Goal: Register for event/course

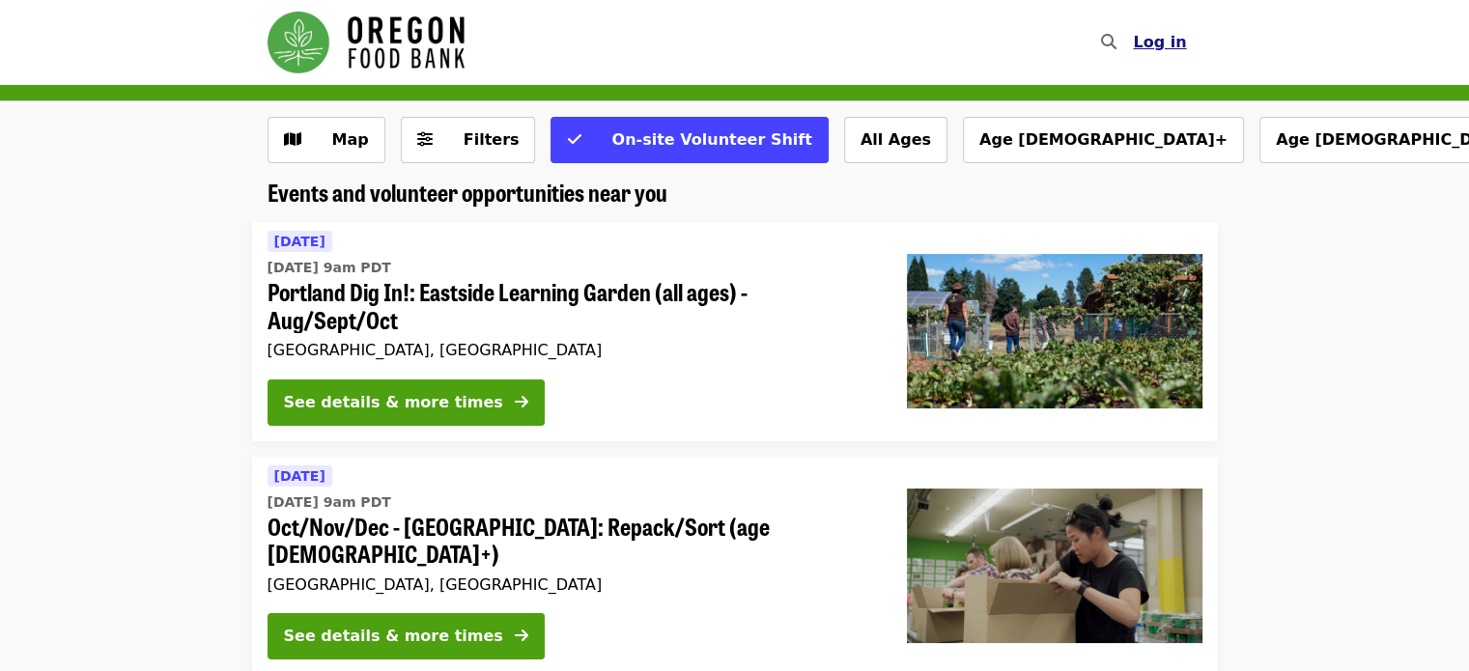
click at [1155, 41] on span "Log in" at bounding box center [1159, 42] width 53 height 18
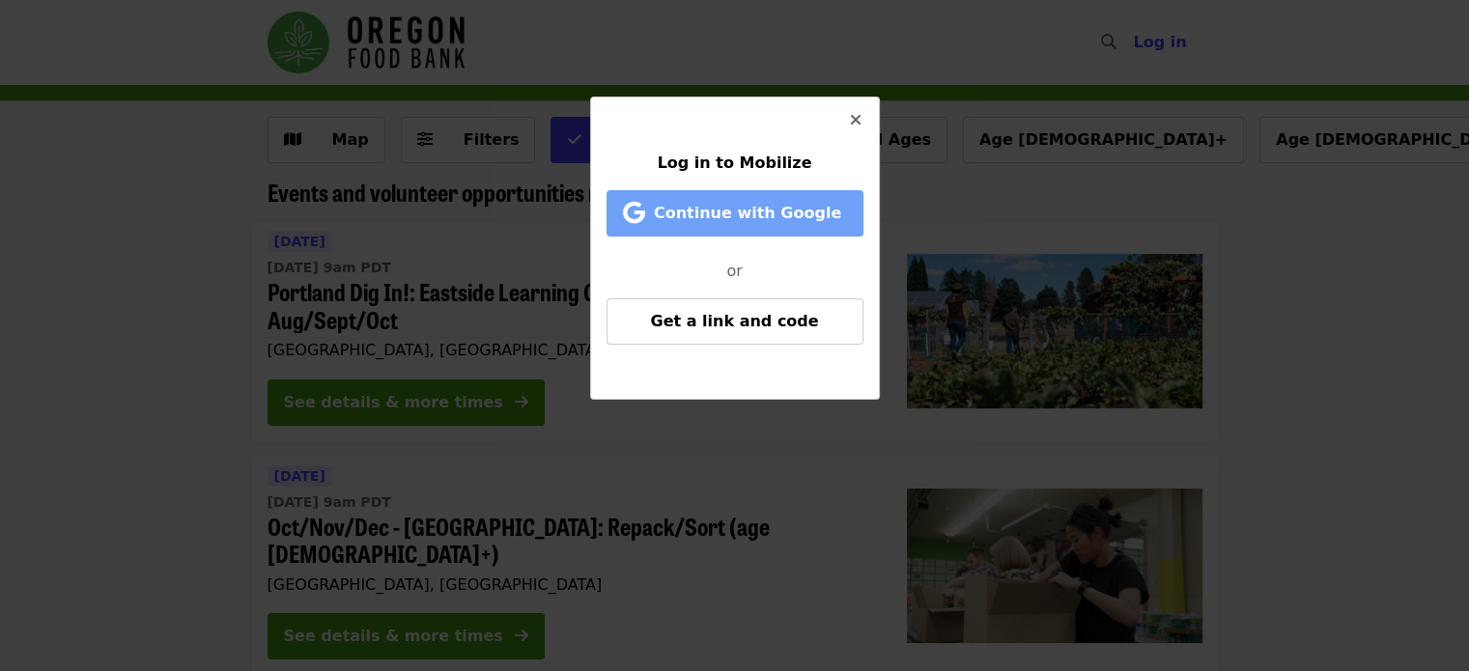
click at [822, 204] on span "Continue with Google" at bounding box center [747, 213] width 187 height 18
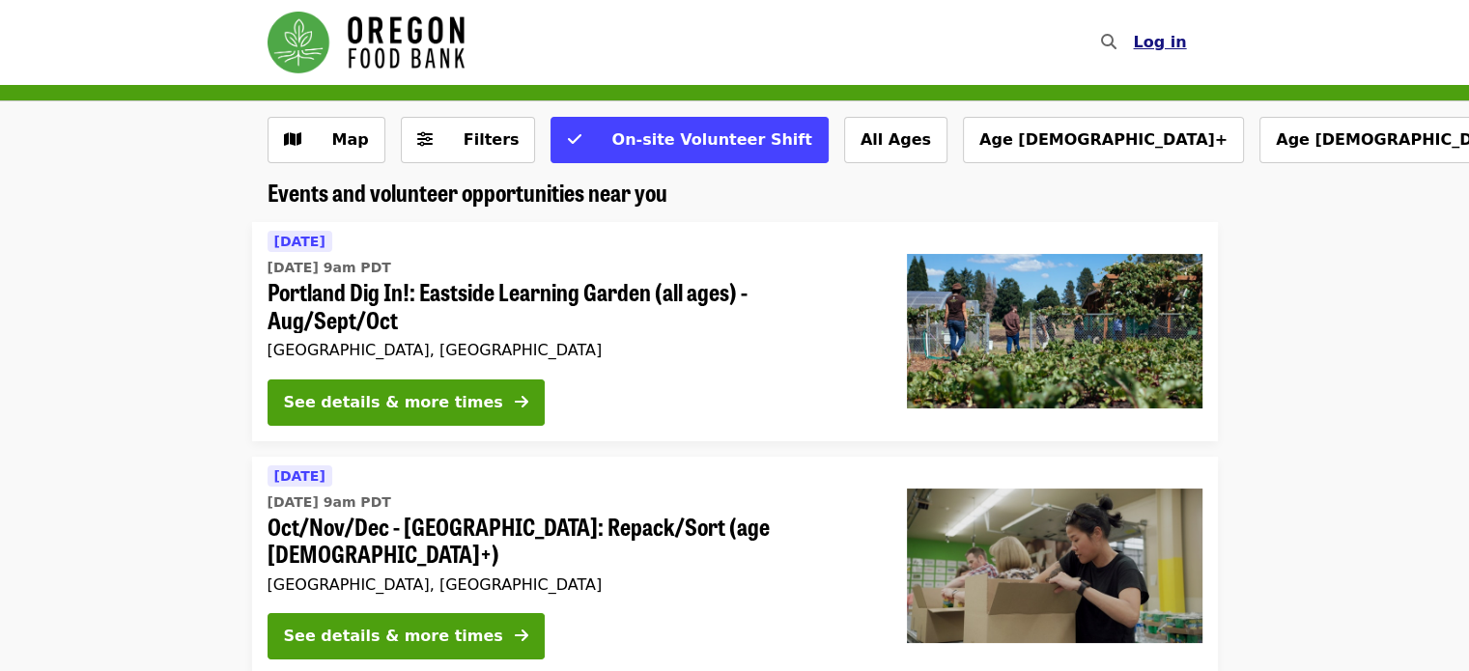
click at [1170, 42] on span "Log in" at bounding box center [1159, 42] width 53 height 18
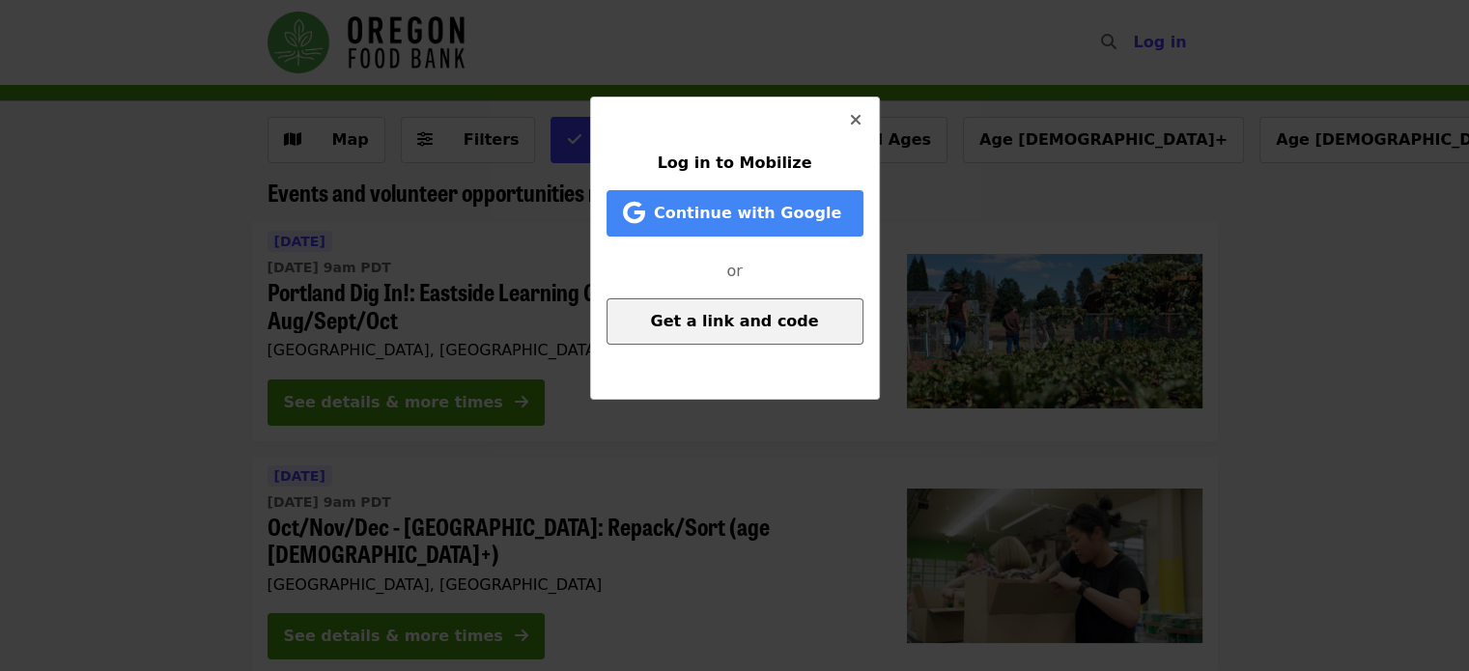
click at [693, 332] on button "Get a link and code" at bounding box center [734, 321] width 257 height 46
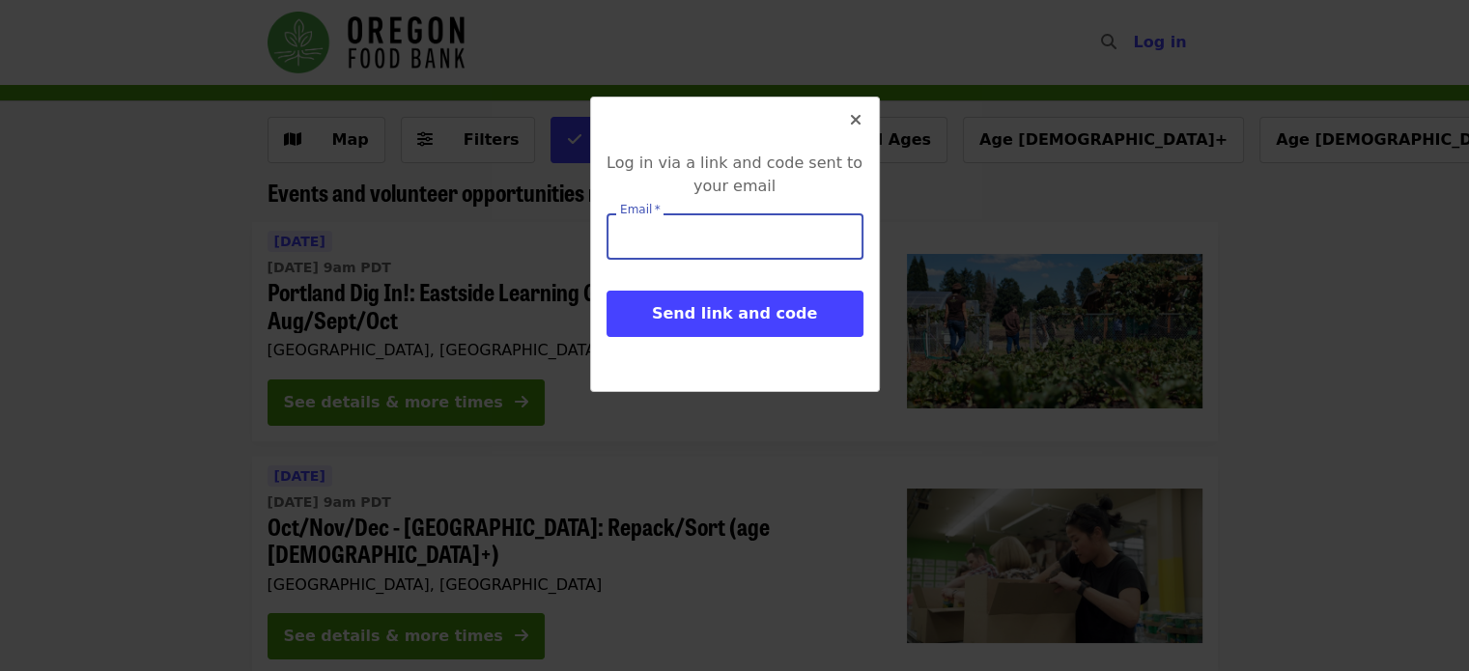
click at [702, 225] on input "Email   *" at bounding box center [734, 236] width 257 height 46
type input "**********"
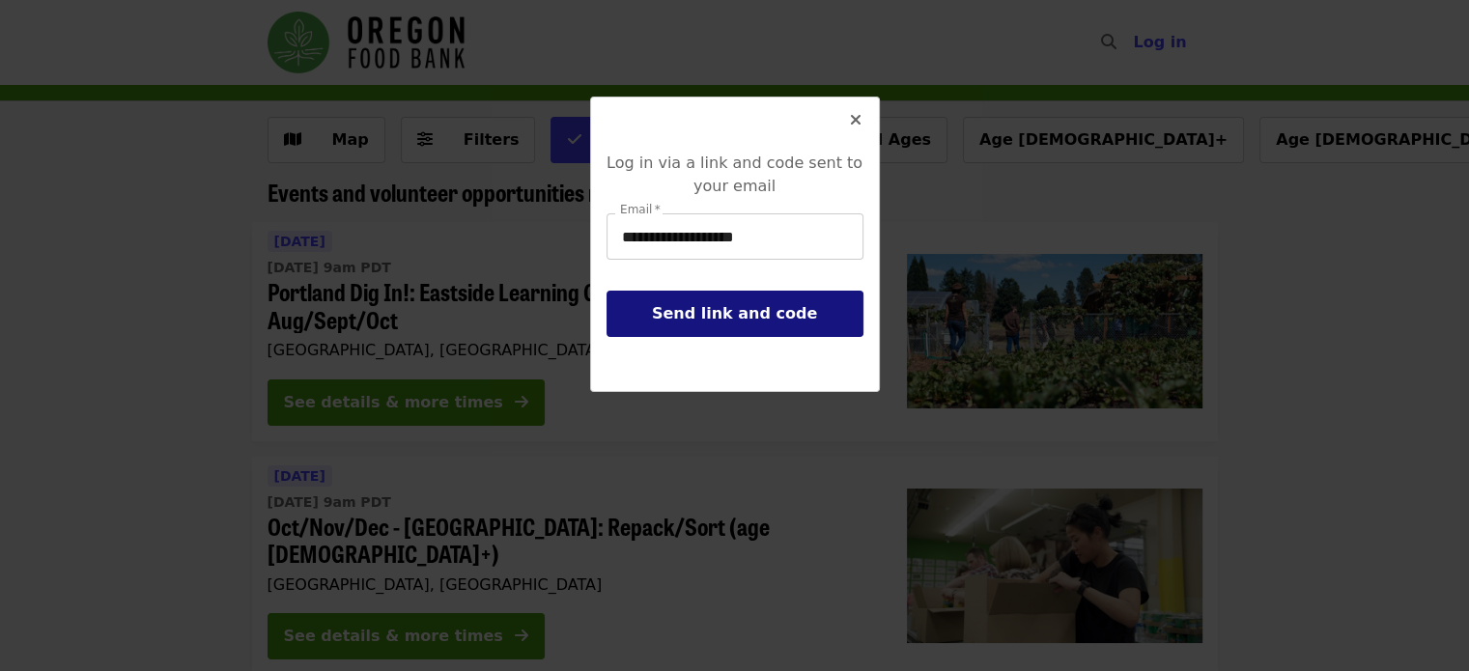
click at [772, 314] on span "Send link and code" at bounding box center [734, 313] width 165 height 18
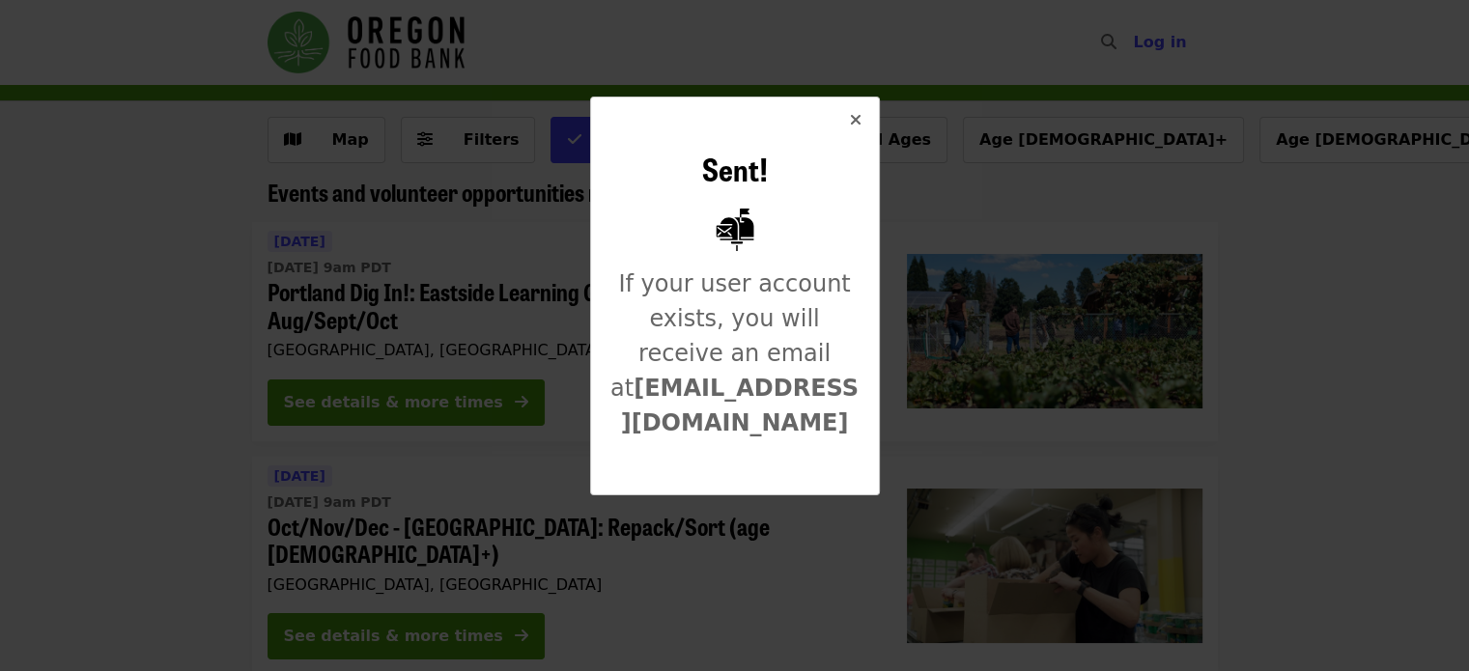
click at [856, 117] on icon "times icon" at bounding box center [856, 120] width 12 height 18
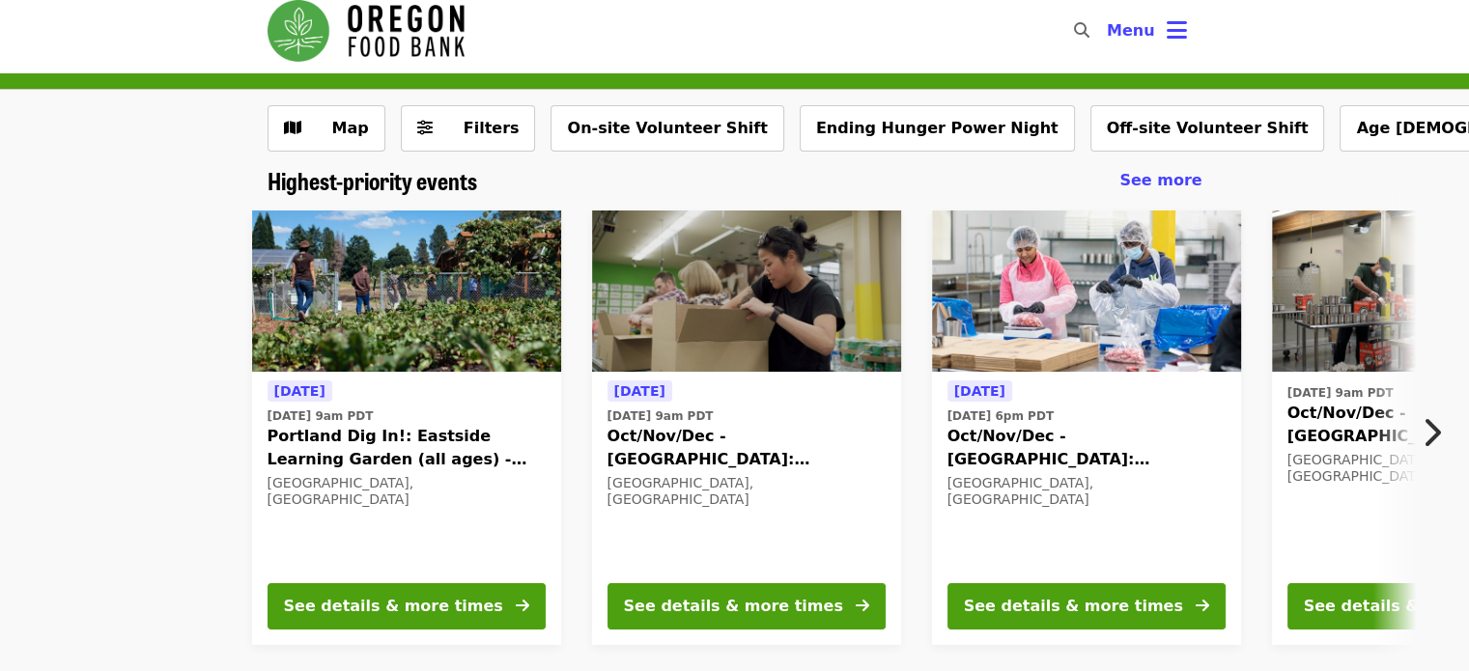
scroll to position [22, 0]
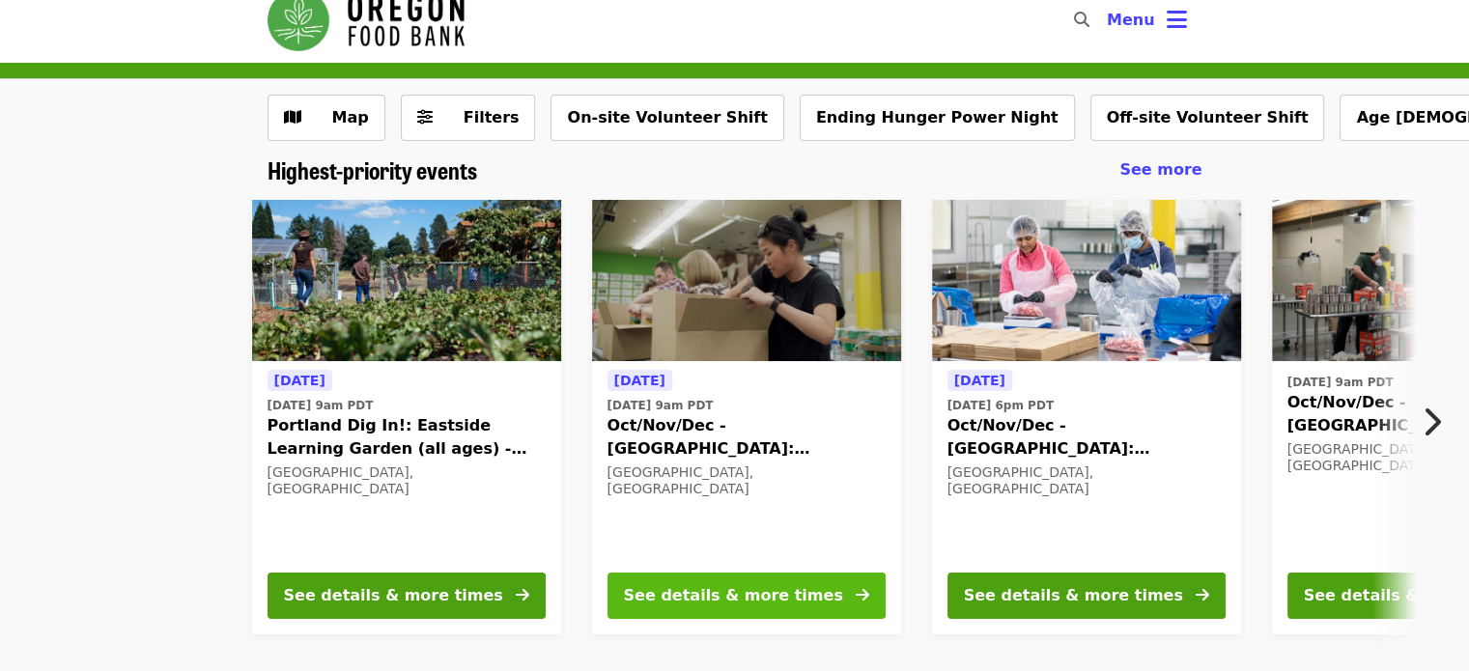
click at [827, 583] on button "See details & more times" at bounding box center [746, 596] width 278 height 46
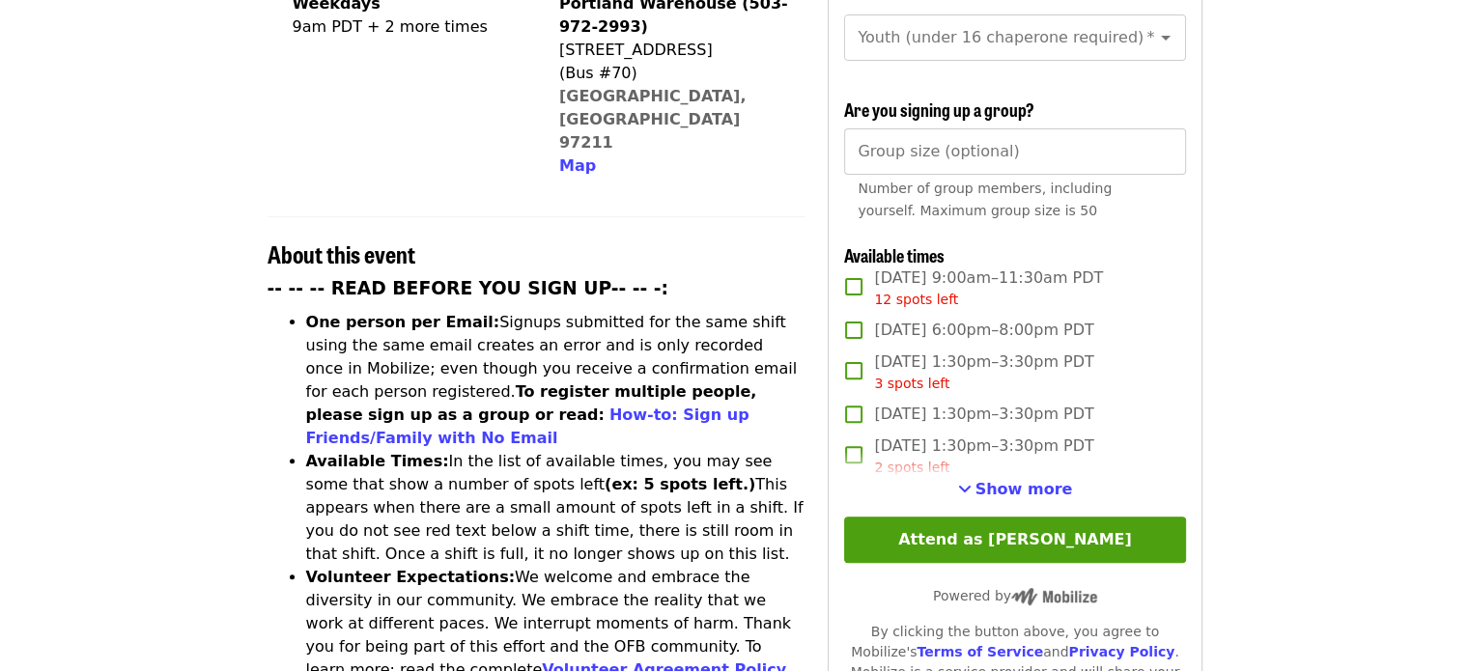
scroll to position [568, 0]
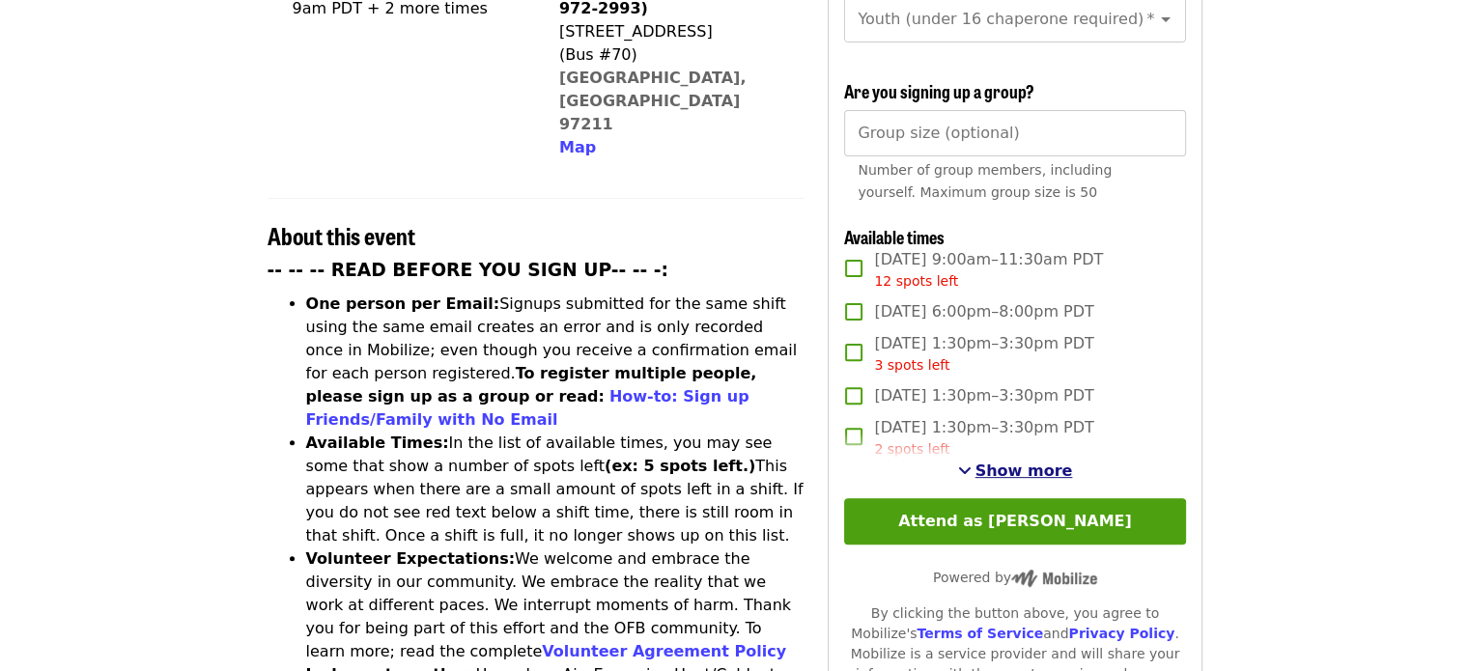
click at [1047, 463] on span "Show more" at bounding box center [1024, 471] width 98 height 18
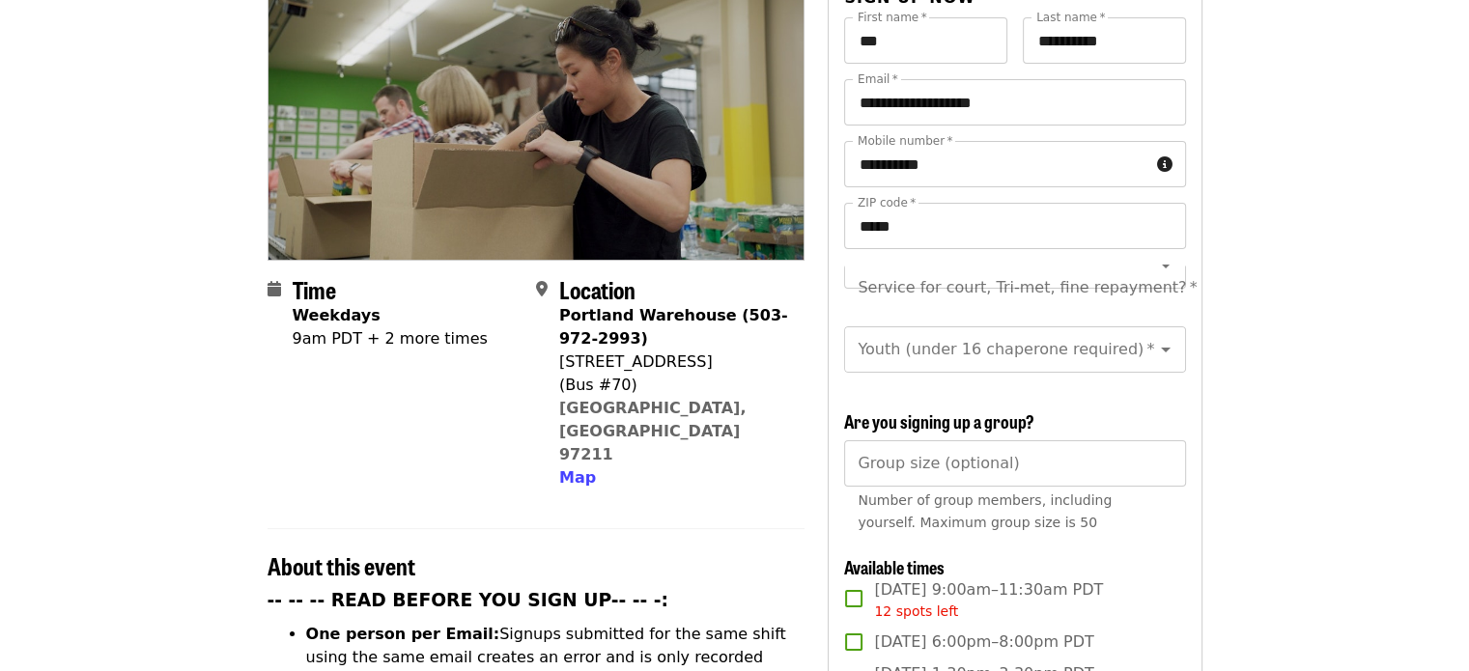
scroll to position [389, 0]
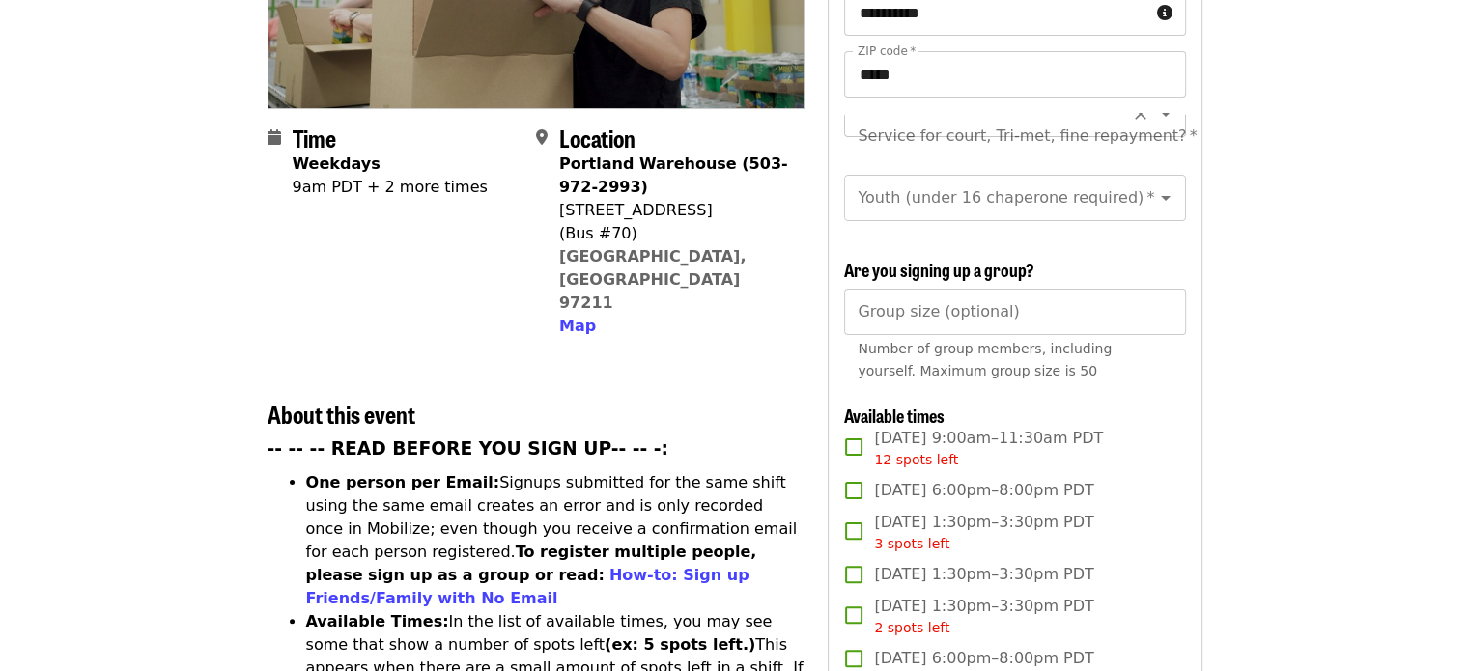
click at [988, 113] on div "Service for court, Tri-met, fine repayment?   * Service for court, Tri-met, fin…" at bounding box center [1014, 136] width 341 height 46
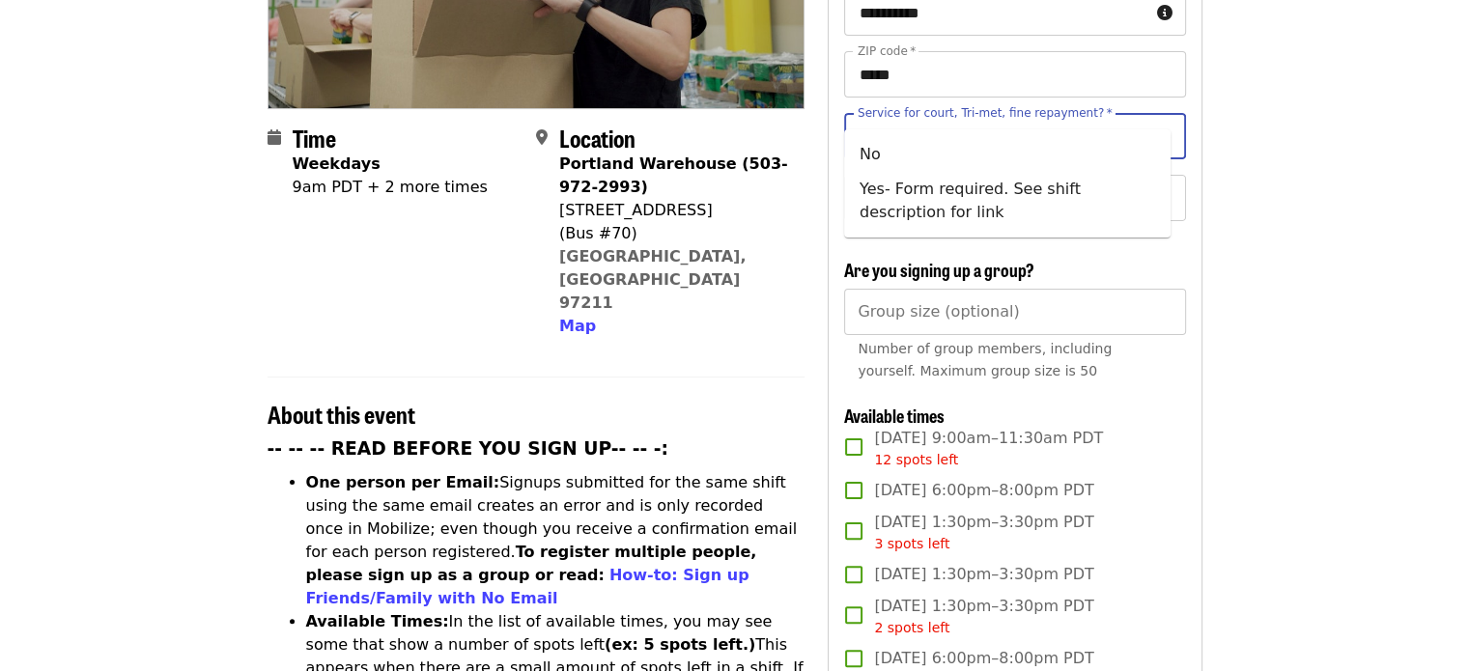
scroll to position [0, 0]
click at [972, 150] on li "No" at bounding box center [1007, 154] width 326 height 35
type input "**"
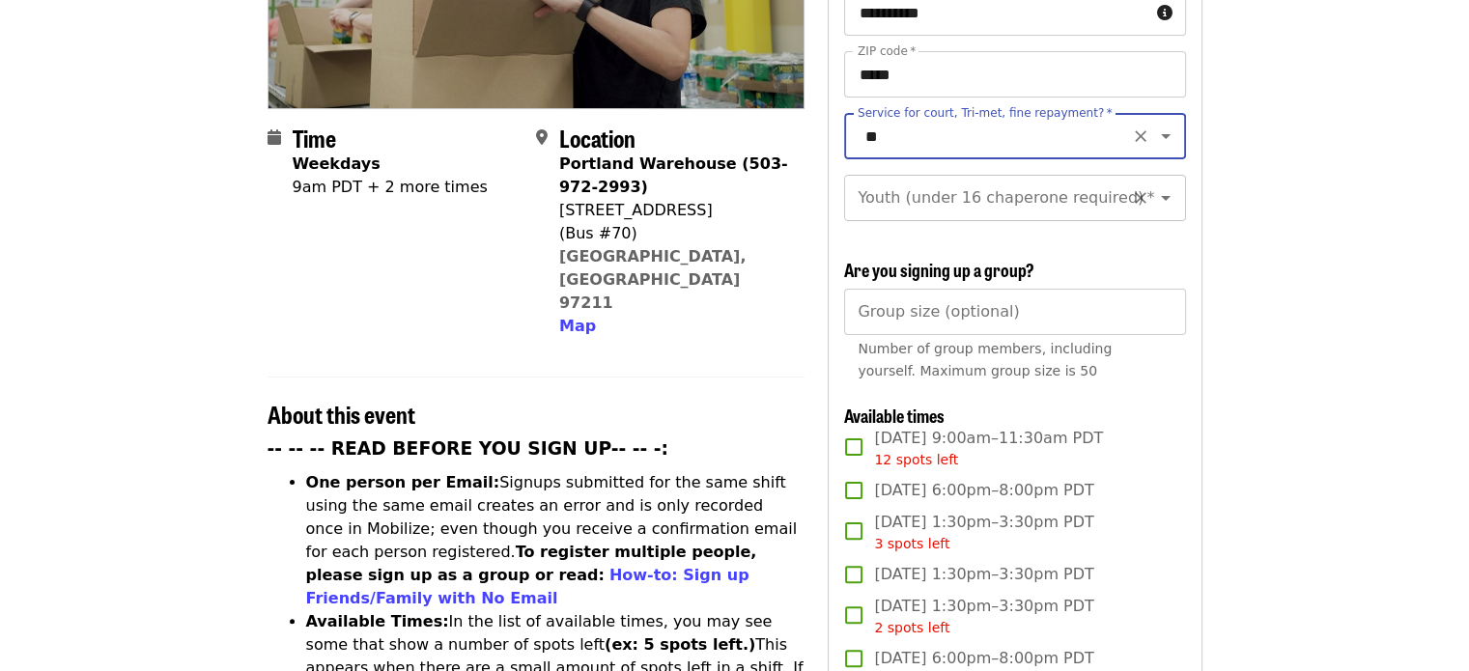
click at [958, 191] on input "Youth (under 16 chaperone required)   *" at bounding box center [990, 198] width 263 height 37
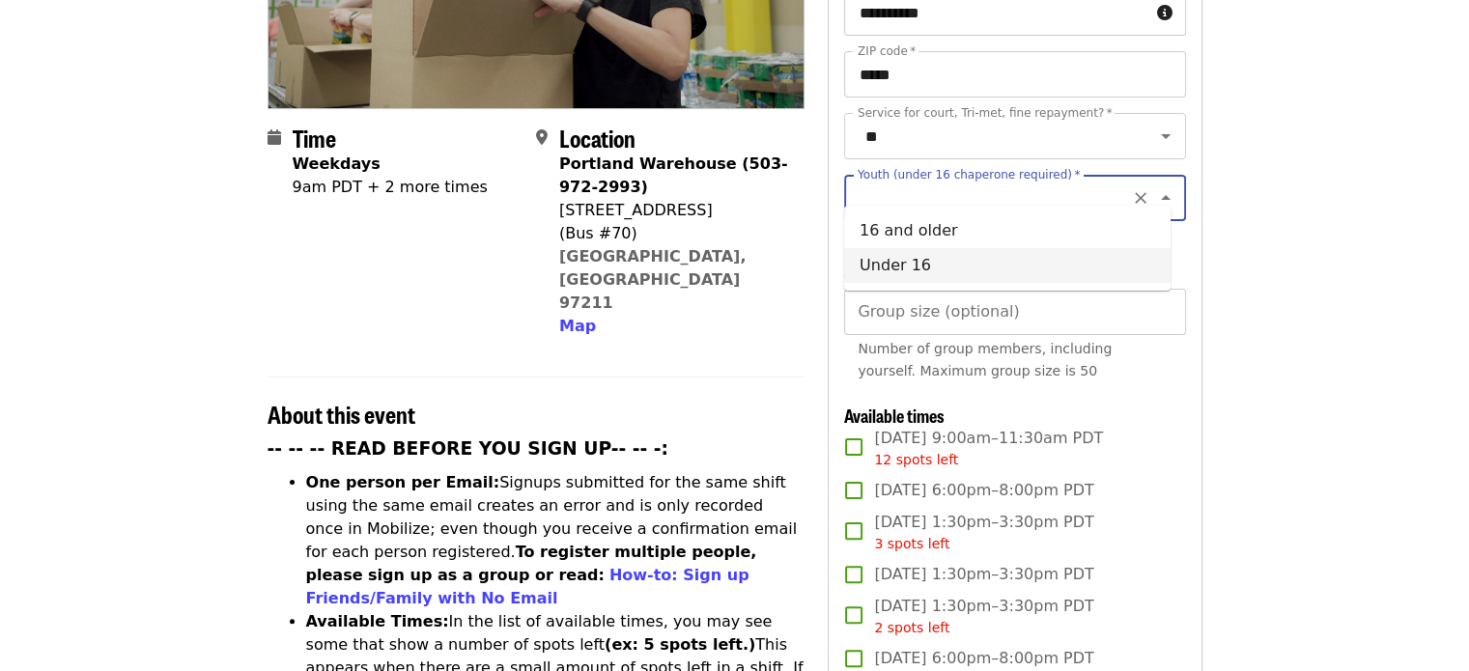
click at [945, 269] on li "Under 16" at bounding box center [1007, 265] width 326 height 35
type input "********"
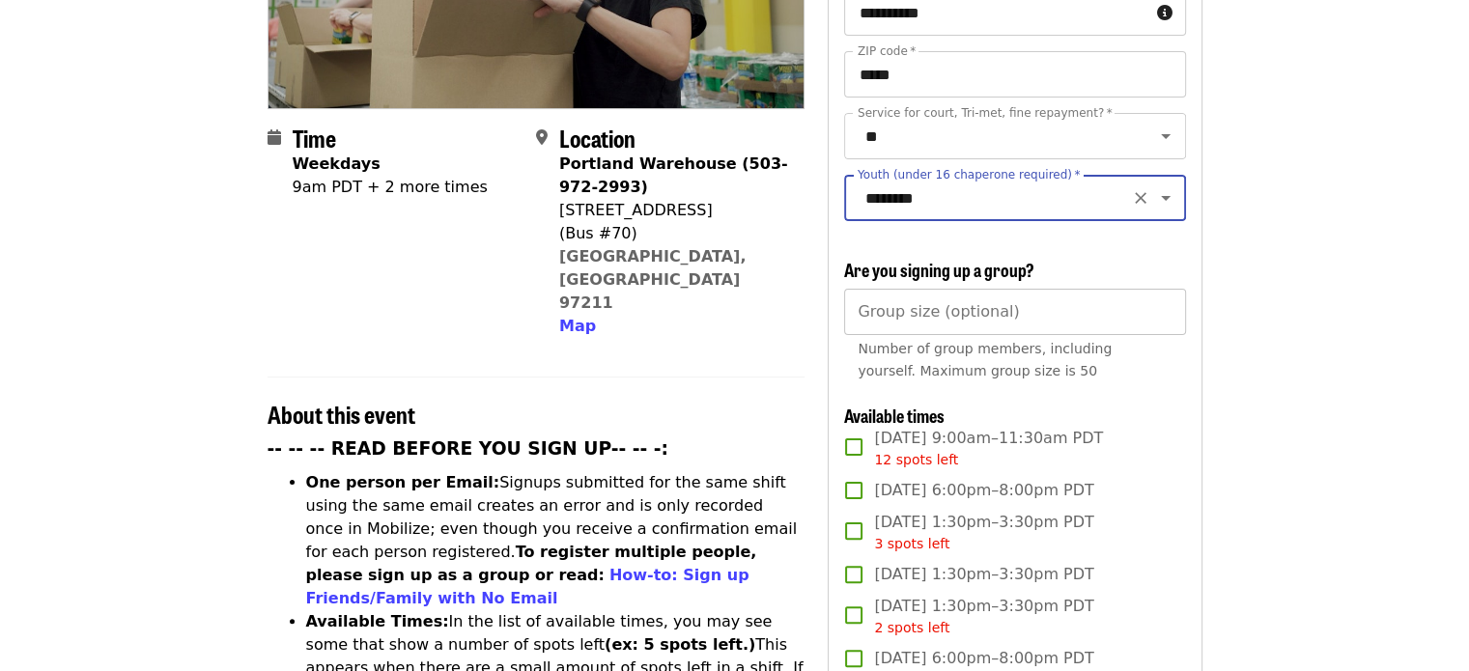
click at [919, 303] on input "Group size (optional)" at bounding box center [1014, 312] width 341 height 46
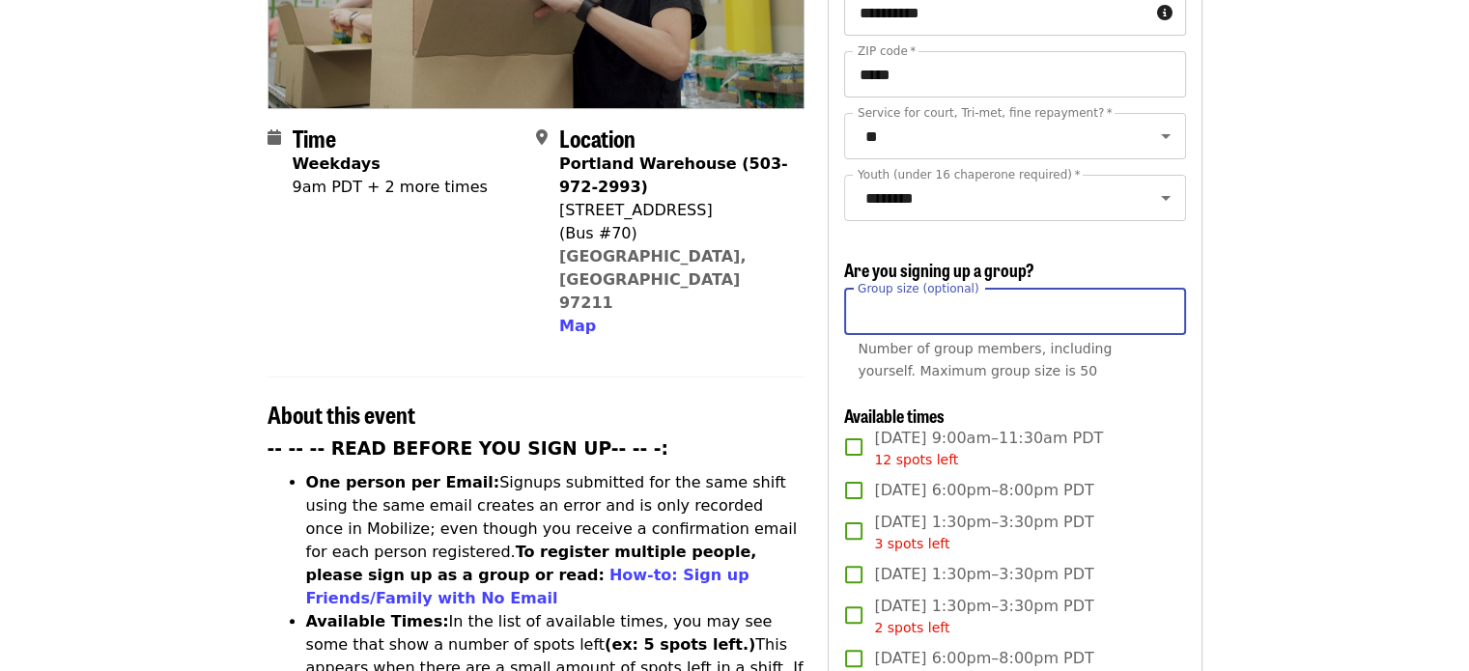
click at [1165, 300] on input "*" at bounding box center [1014, 312] width 341 height 46
click at [1159, 315] on input "*" at bounding box center [1014, 312] width 341 height 46
type input "*"
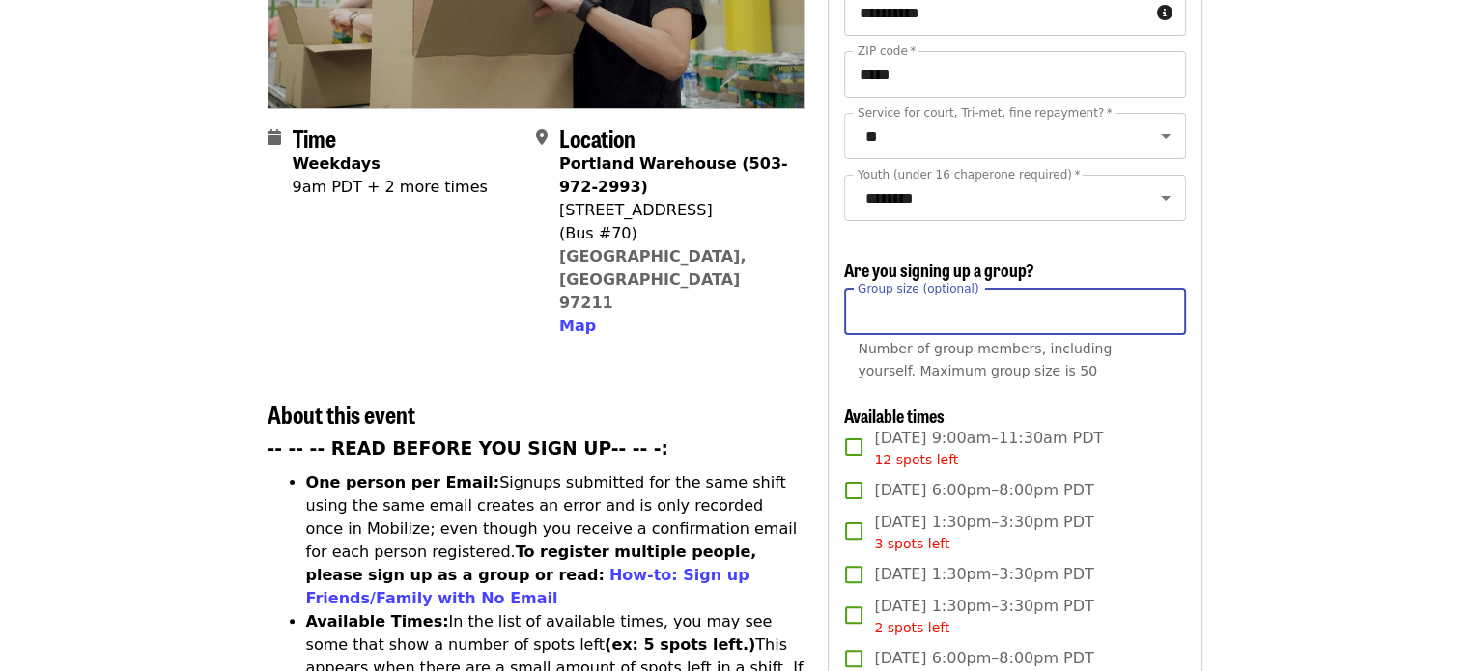
click at [1163, 314] on input "*" at bounding box center [1014, 312] width 341 height 46
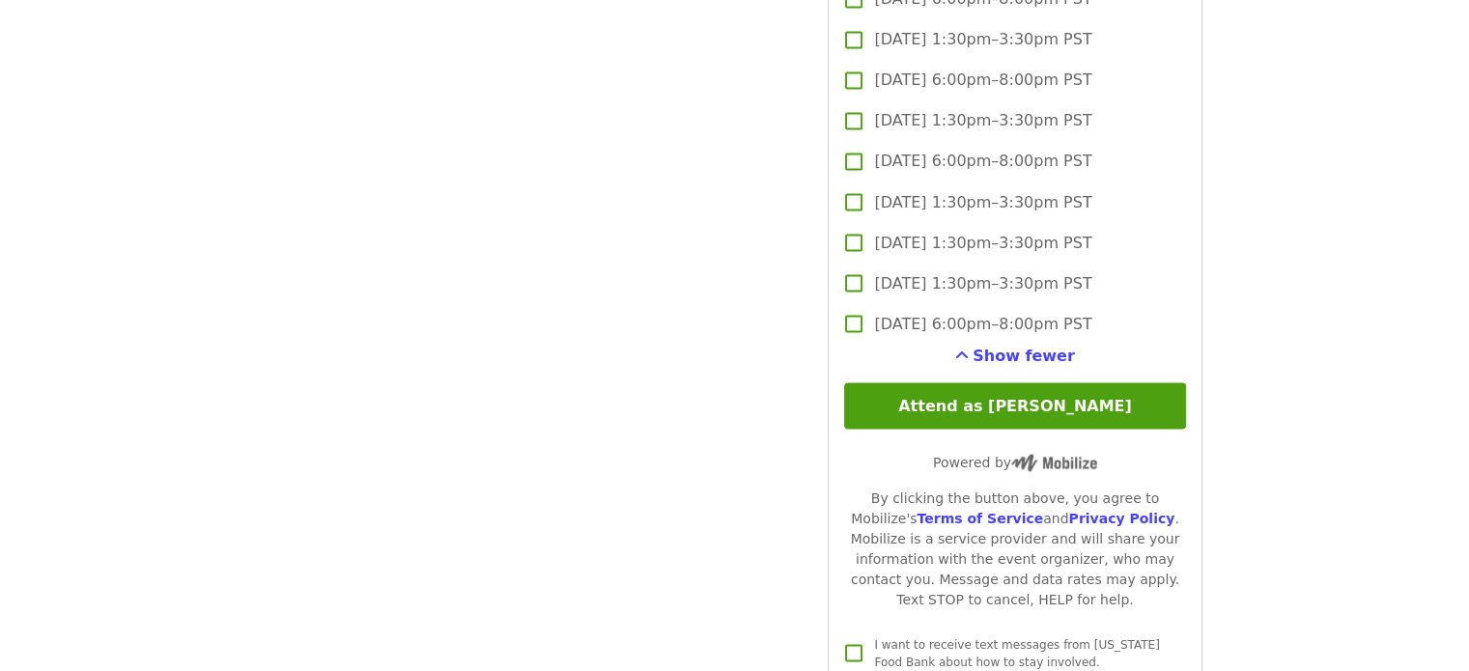
scroll to position [3494, 0]
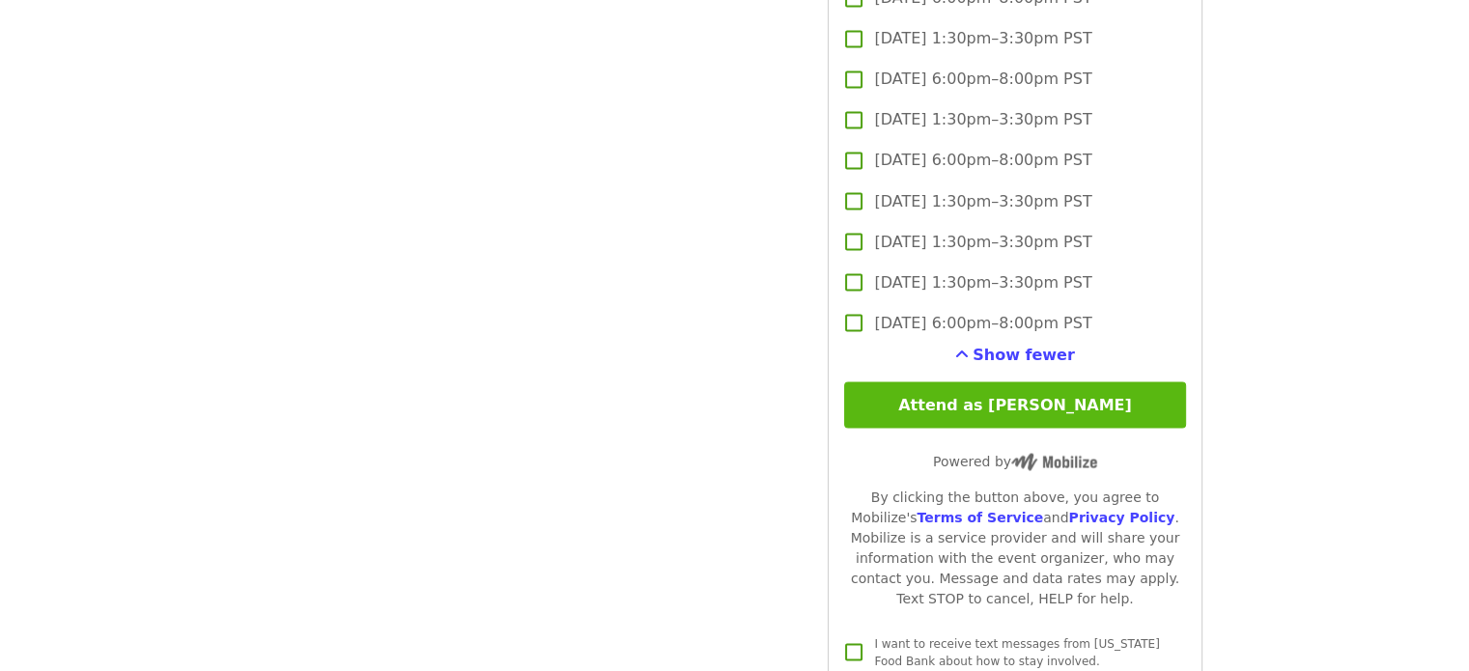
click at [1088, 403] on button "Attend as Amy" at bounding box center [1014, 404] width 341 height 46
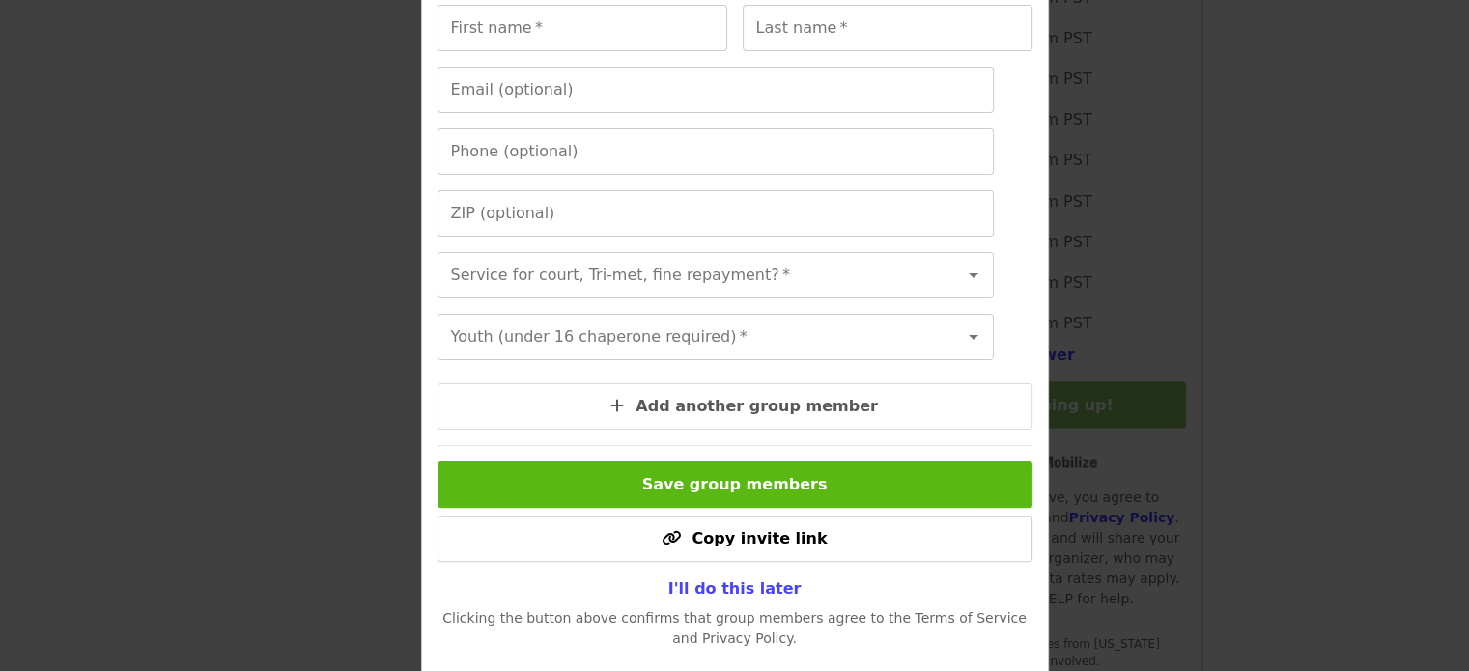
scroll to position [480, 0]
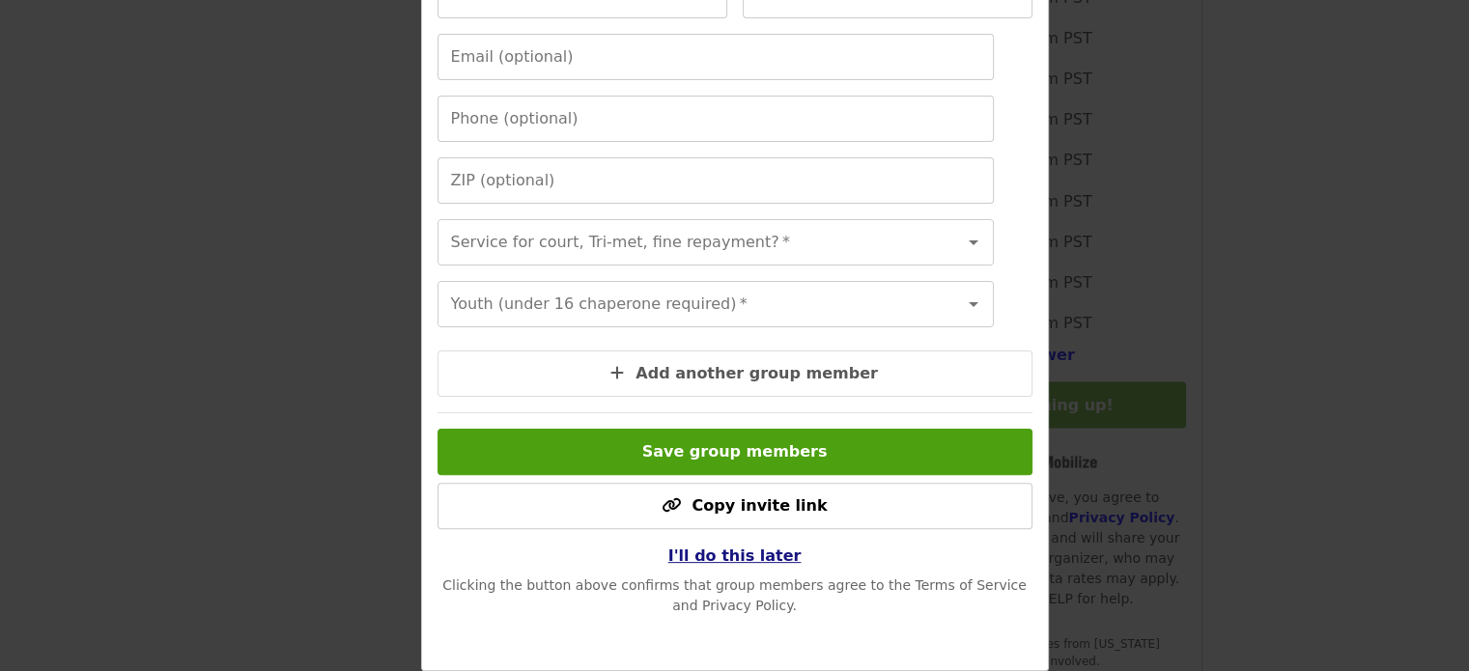
click at [753, 554] on span "I'll do this later" at bounding box center [734, 556] width 133 height 18
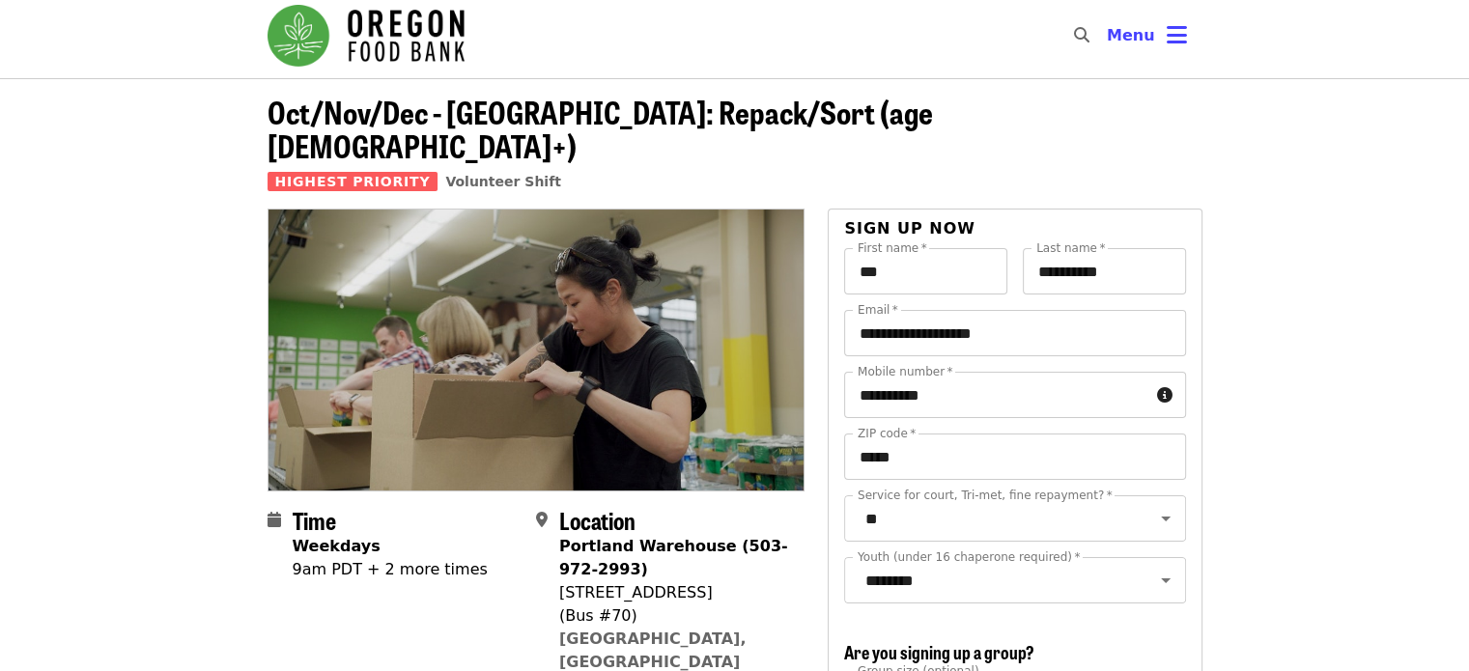
scroll to position [0, 0]
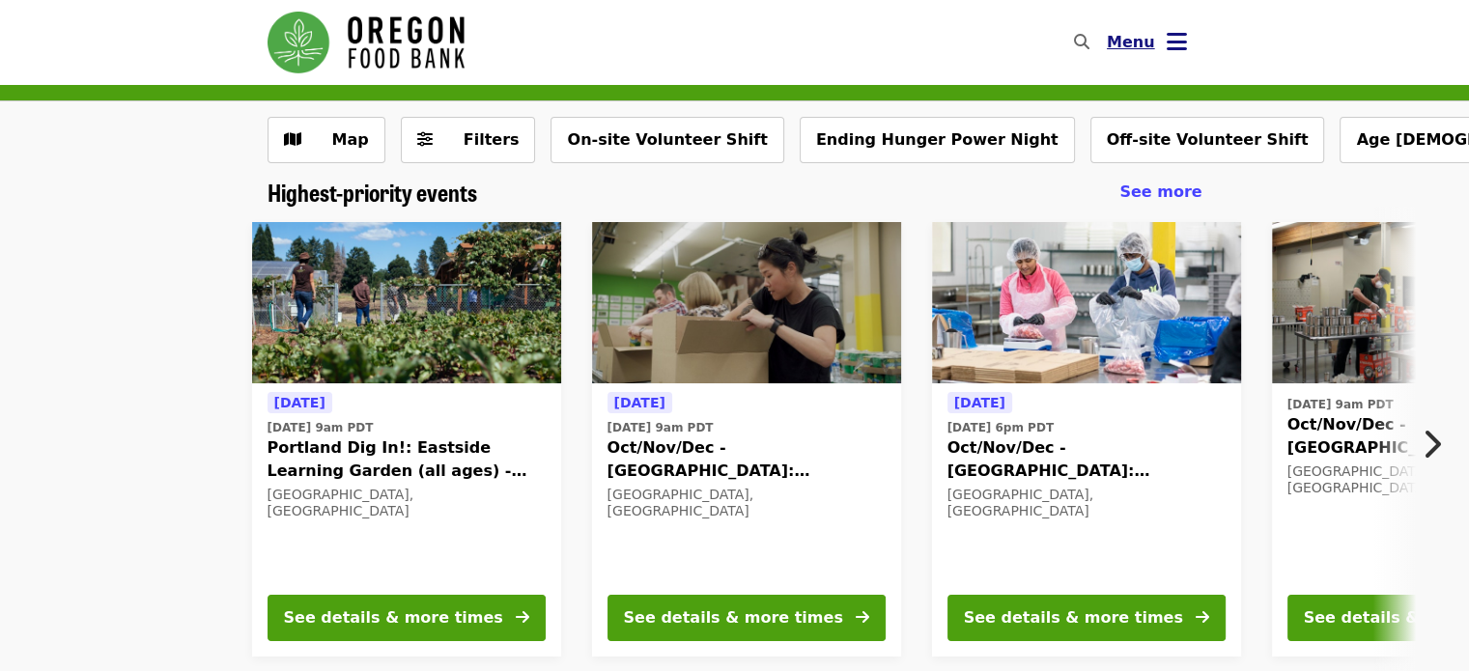
click at [1124, 41] on span "Menu" at bounding box center [1131, 42] width 48 height 18
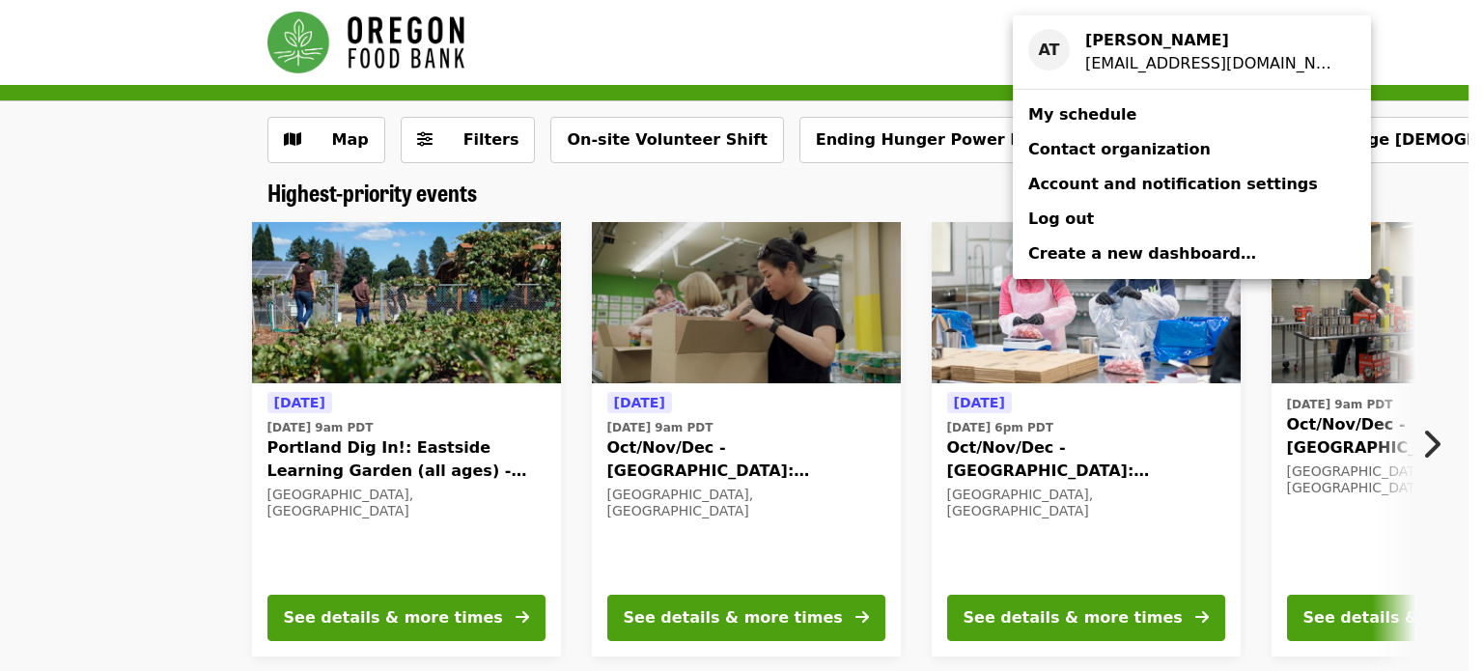
click at [1101, 109] on span "My schedule" at bounding box center [1082, 114] width 108 height 18
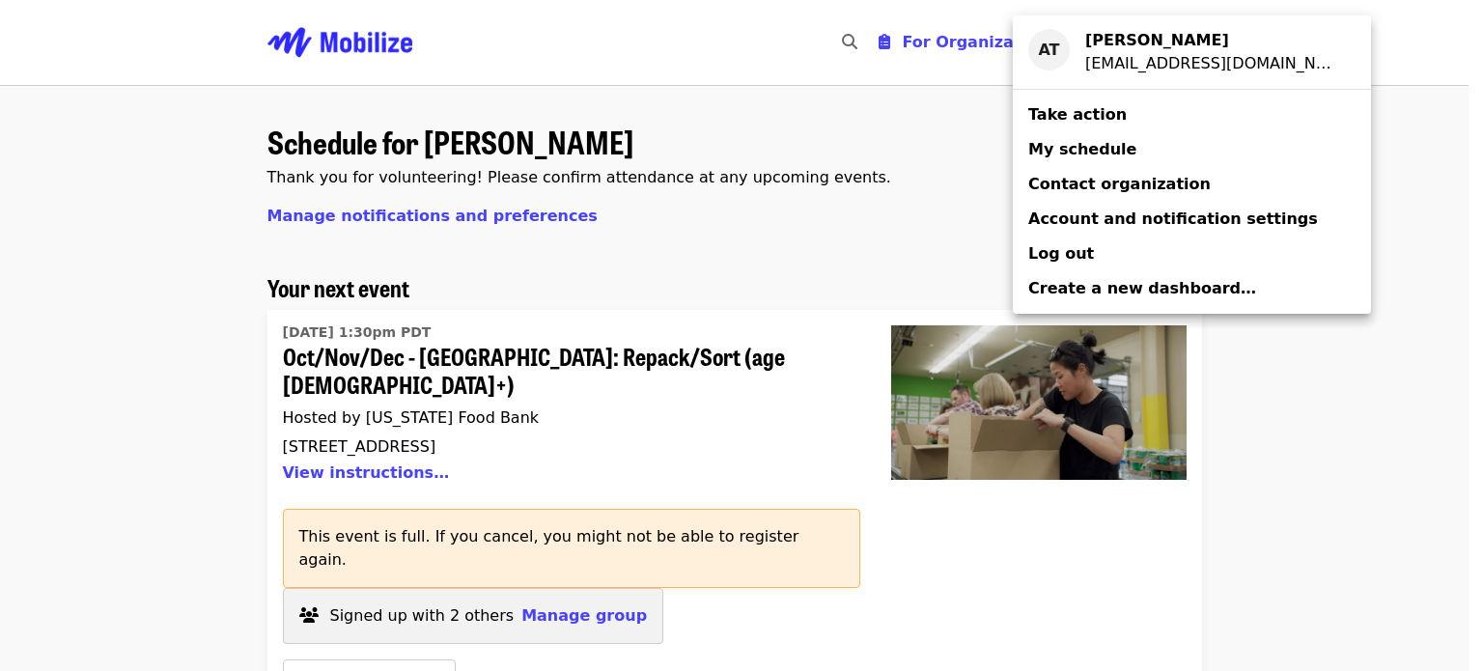
click at [351, 636] on div "Account menu" at bounding box center [741, 335] width 1483 height 671
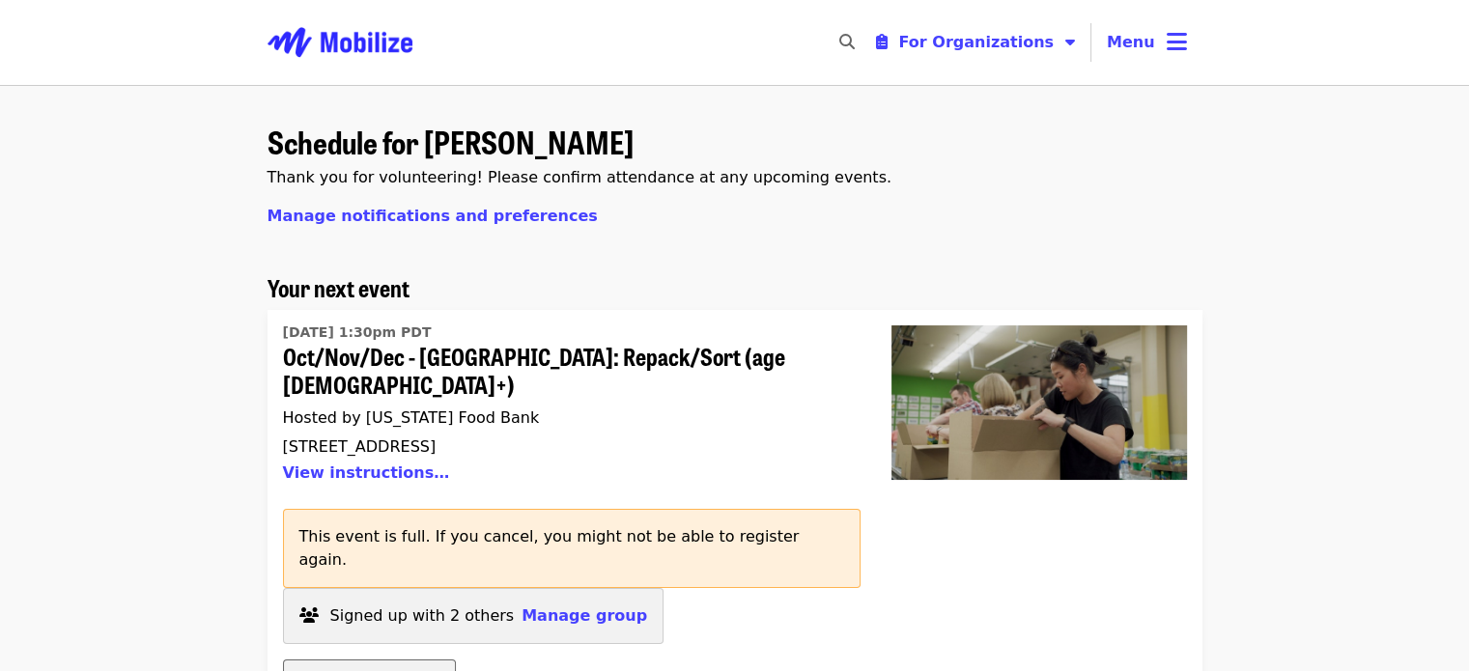
click at [349, 670] on span "Cancel RSVP" at bounding box center [369, 682] width 109 height 18
